Goal: Navigation & Orientation: Find specific page/section

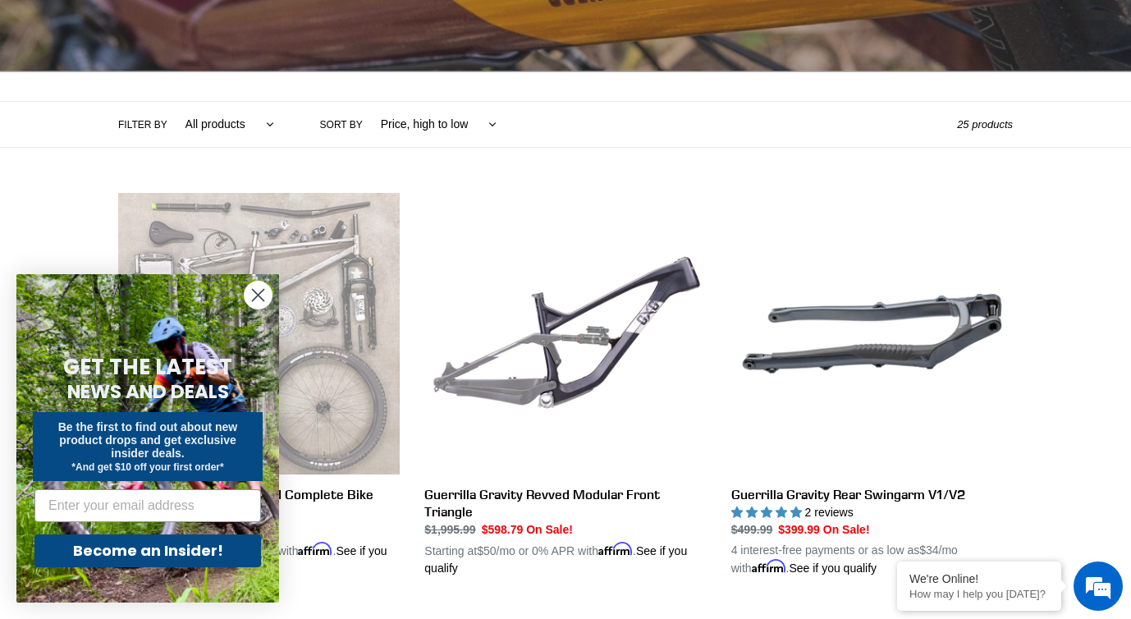
scroll to position [311, 0]
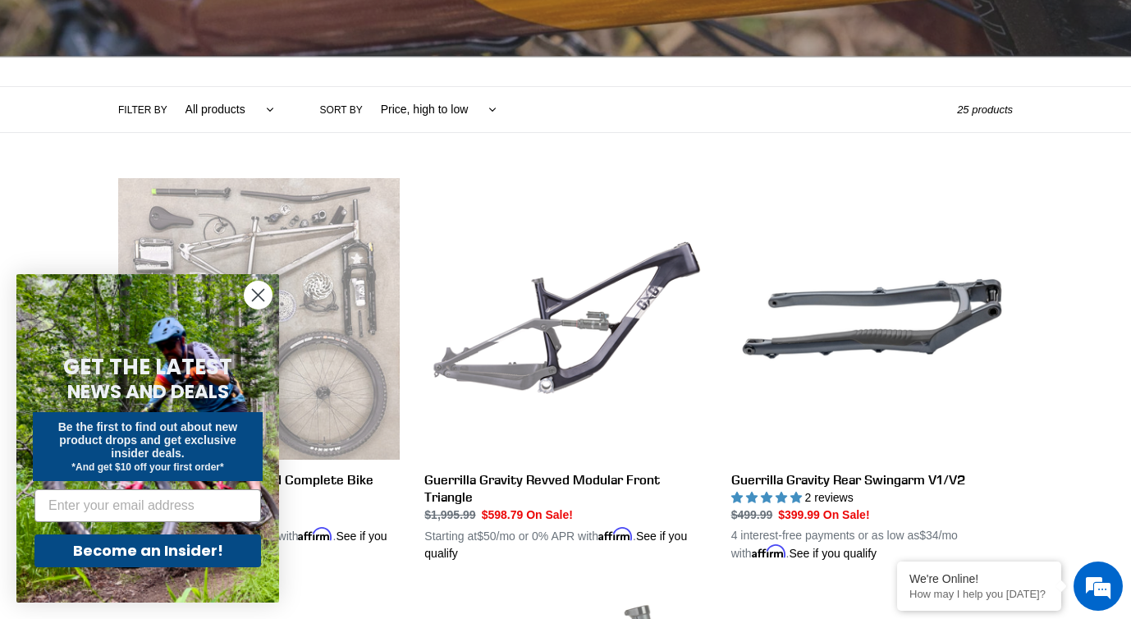
click at [263, 292] on circle "Close dialog" at bounding box center [258, 295] width 27 height 27
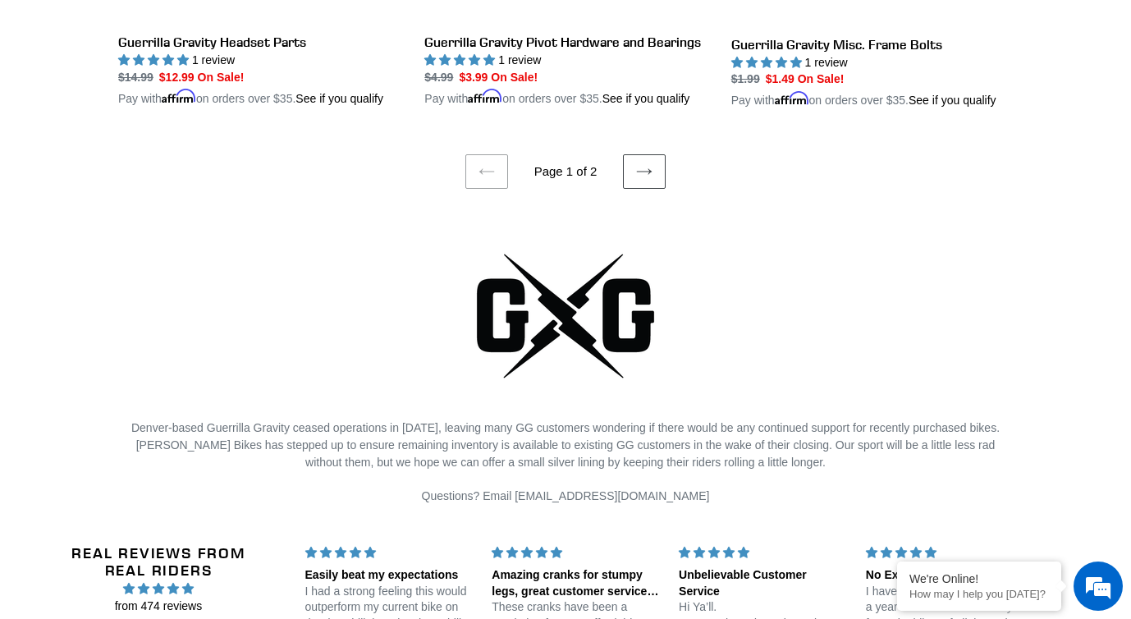
scroll to position [3597, 0]
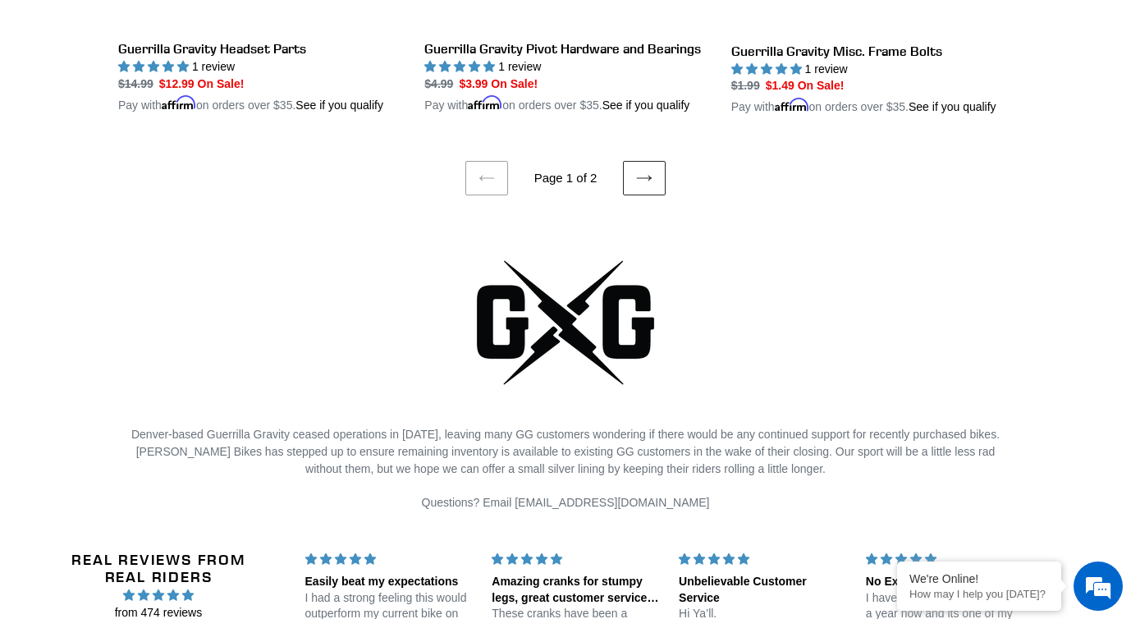
click at [646, 186] on icon at bounding box center [644, 178] width 16 height 16
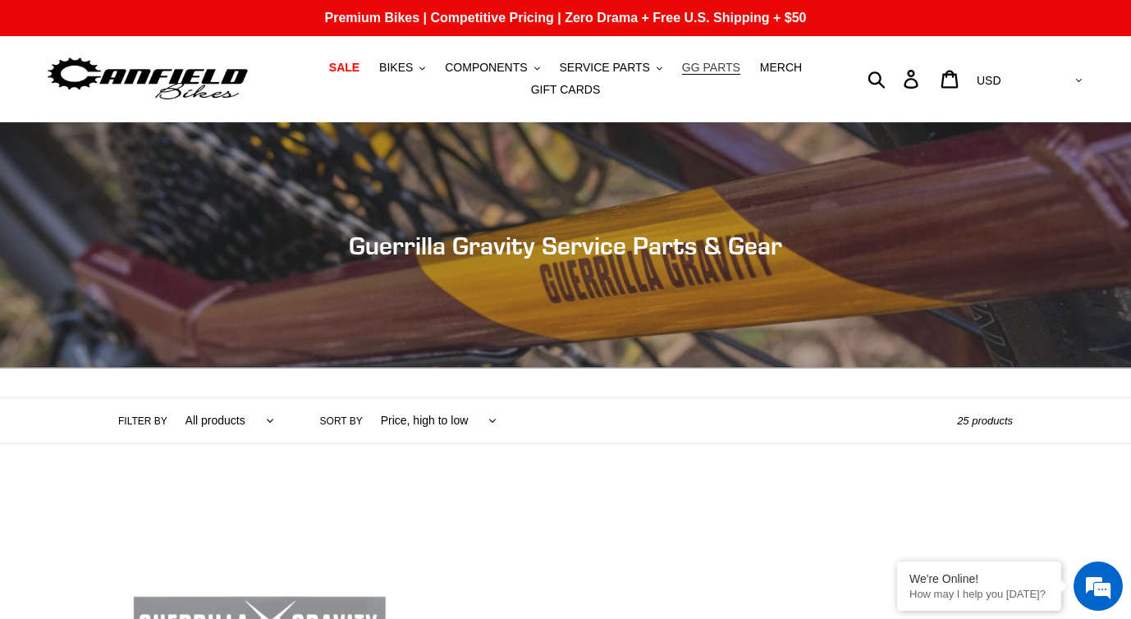
click at [713, 67] on span "GG PARTS" at bounding box center [711, 68] width 58 height 14
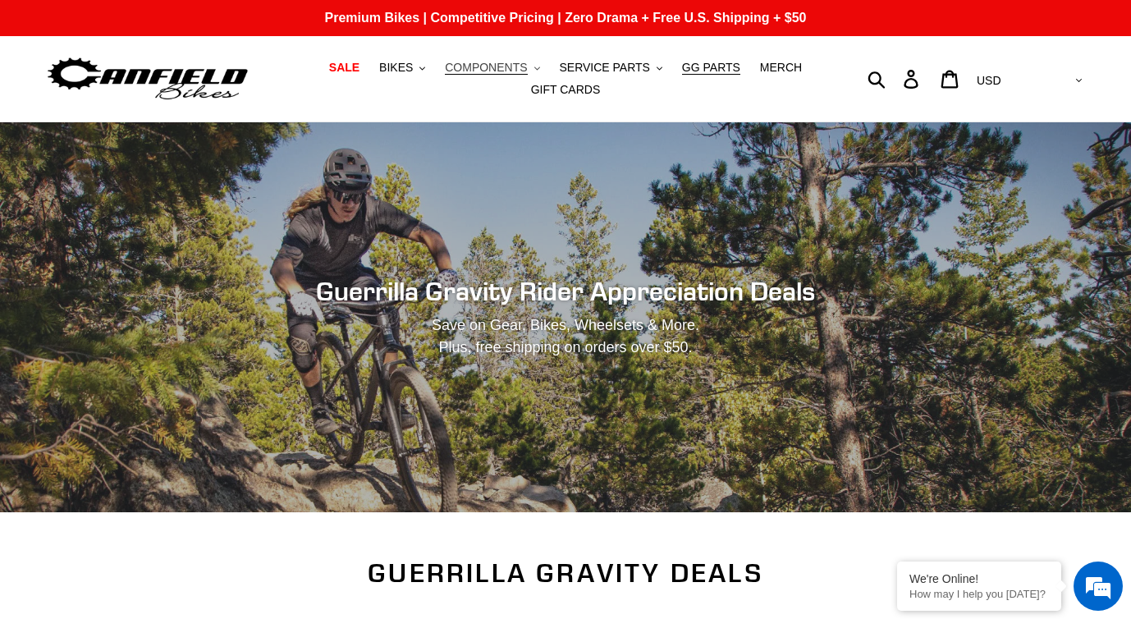
click at [497, 62] on span "COMPONENTS" at bounding box center [486, 68] width 82 height 14
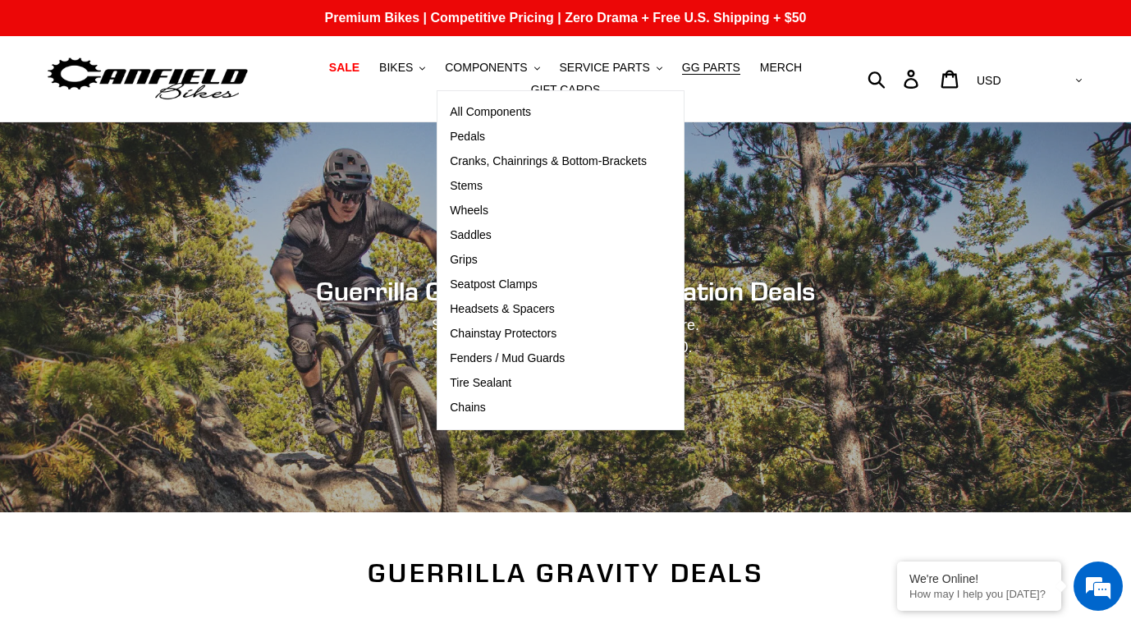
click at [775, 218] on div "Guerrilla Gravity Rider Appreciation Deals Save on Gear, Bikes, Wheelsets & Mor…" at bounding box center [565, 317] width 1131 height 390
